Goal: Task Accomplishment & Management: Manage account settings

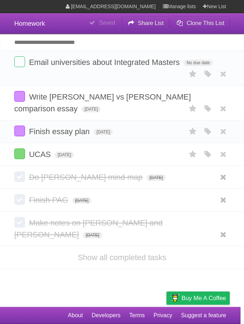
click at [101, 106] on span "[DATE]" at bounding box center [90, 109] width 19 height 6
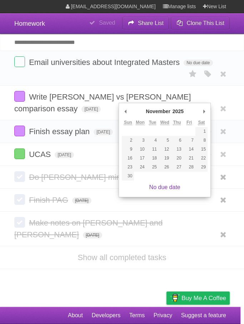
type span "[DATE]"
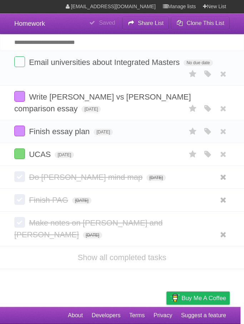
click at [194, 136] on icon at bounding box center [193, 132] width 10 height 12
click at [193, 132] on icon at bounding box center [193, 132] width 10 height 12
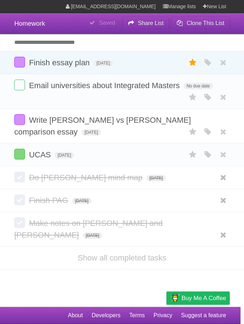
click at [192, 63] on icon at bounding box center [193, 63] width 10 height 12
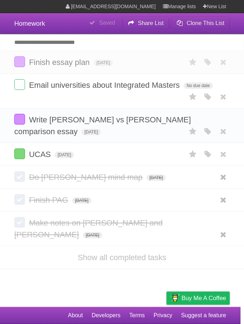
click at [192, 103] on icon at bounding box center [193, 97] width 10 height 12
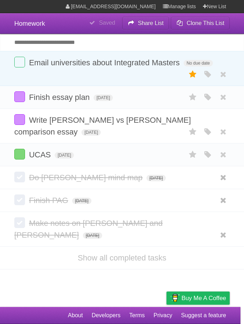
click at [195, 73] on icon at bounding box center [193, 75] width 10 height 12
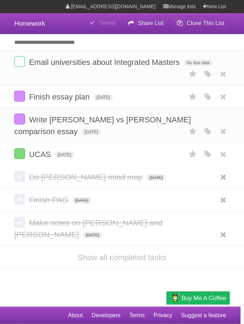
scroll to position [29, 0]
